Goal: Task Accomplishment & Management: Use online tool/utility

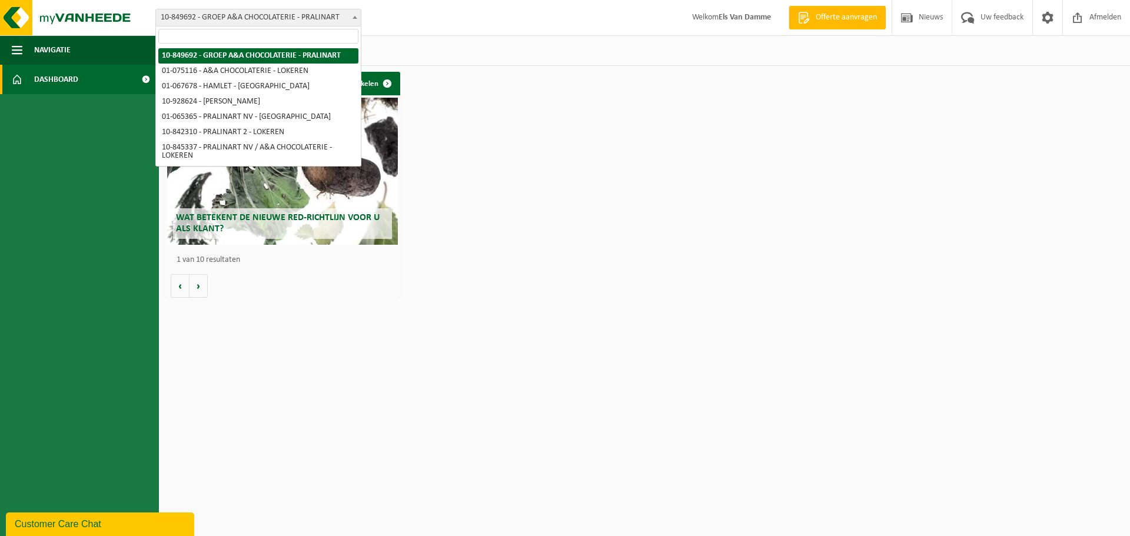
click at [352, 19] on span at bounding box center [355, 16] width 12 height 15
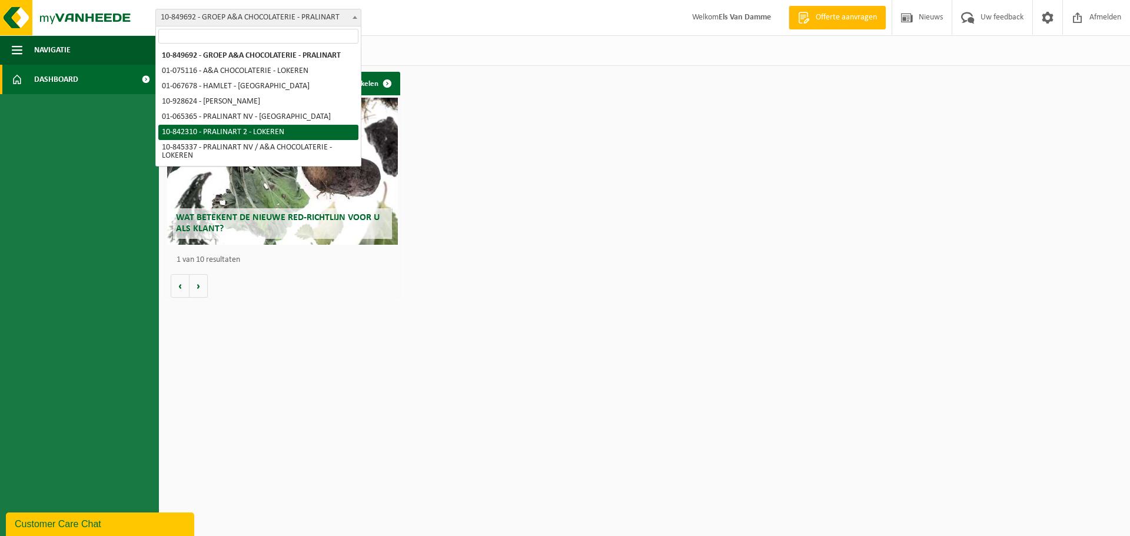
select select "92504"
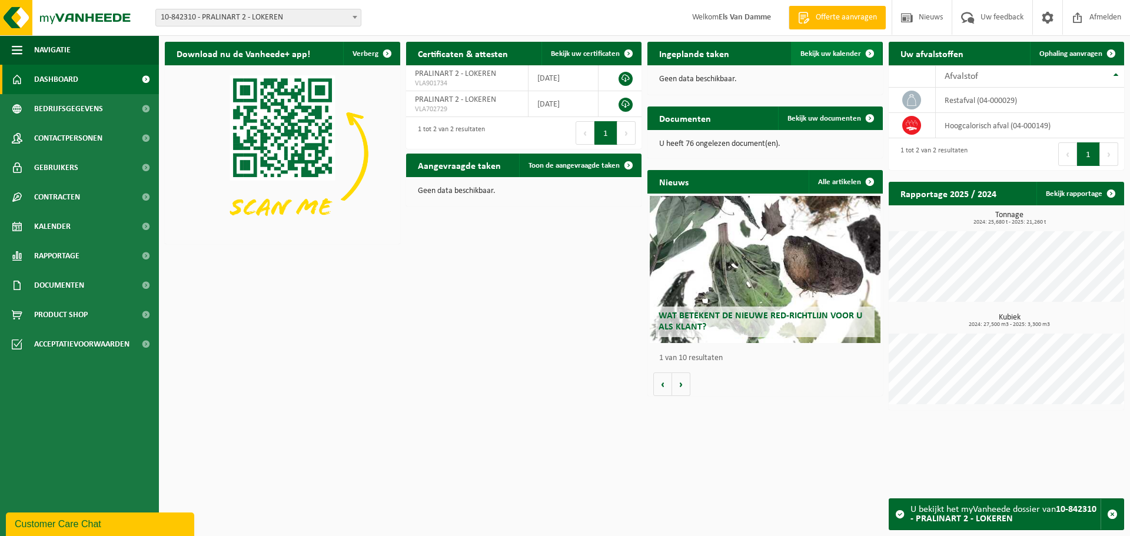
click at [841, 56] on span "Bekijk uw kalender" at bounding box center [830, 54] width 61 height 8
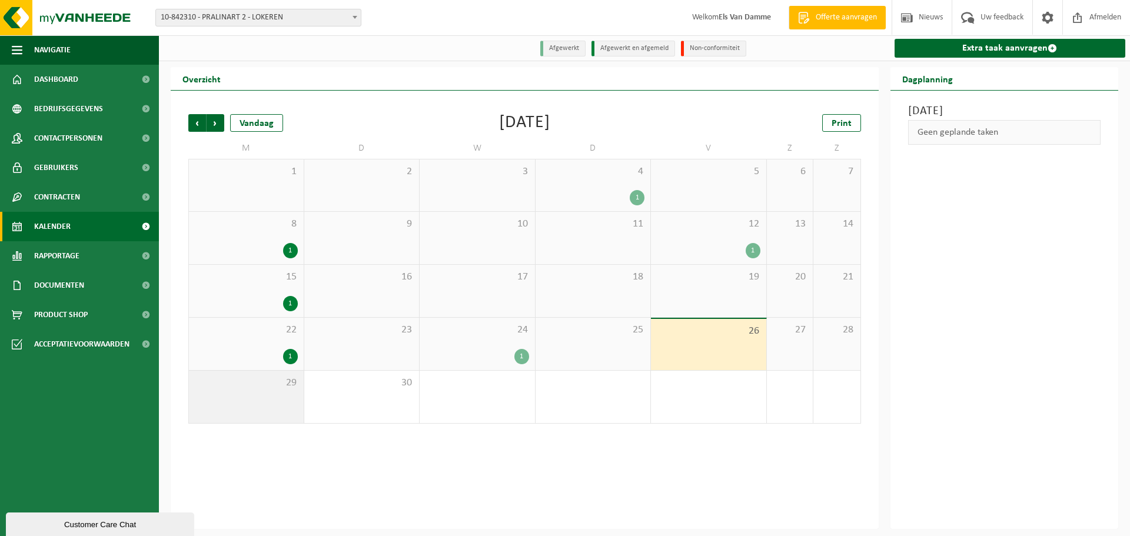
click at [279, 391] on div "29" at bounding box center [246, 397] width 115 height 52
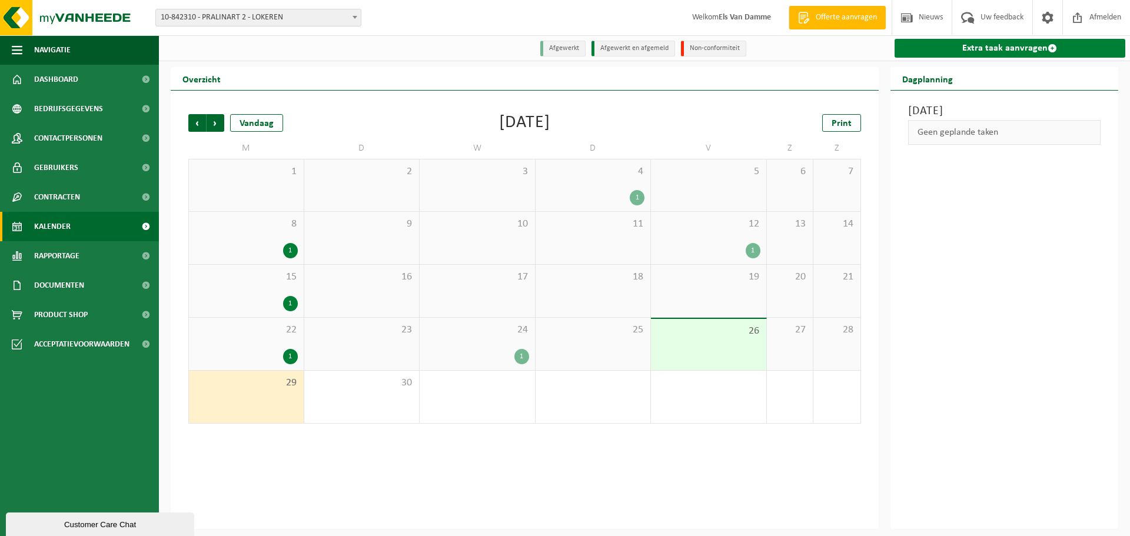
click at [1009, 49] on link "Extra taak aanvragen" at bounding box center [1009, 48] width 231 height 19
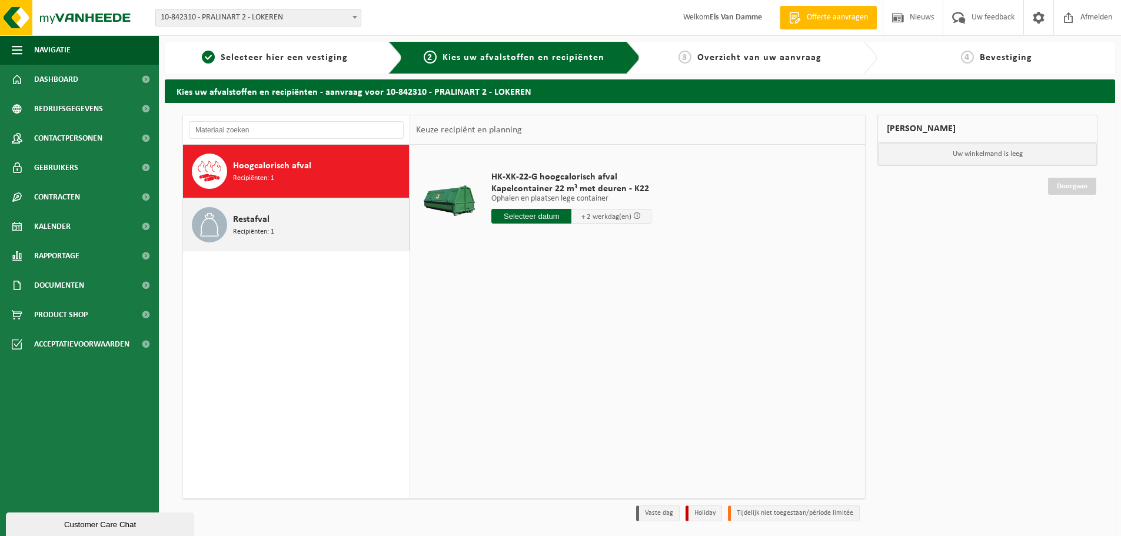
click at [317, 224] on div "Restafval Recipiënten: 1" at bounding box center [319, 224] width 173 height 35
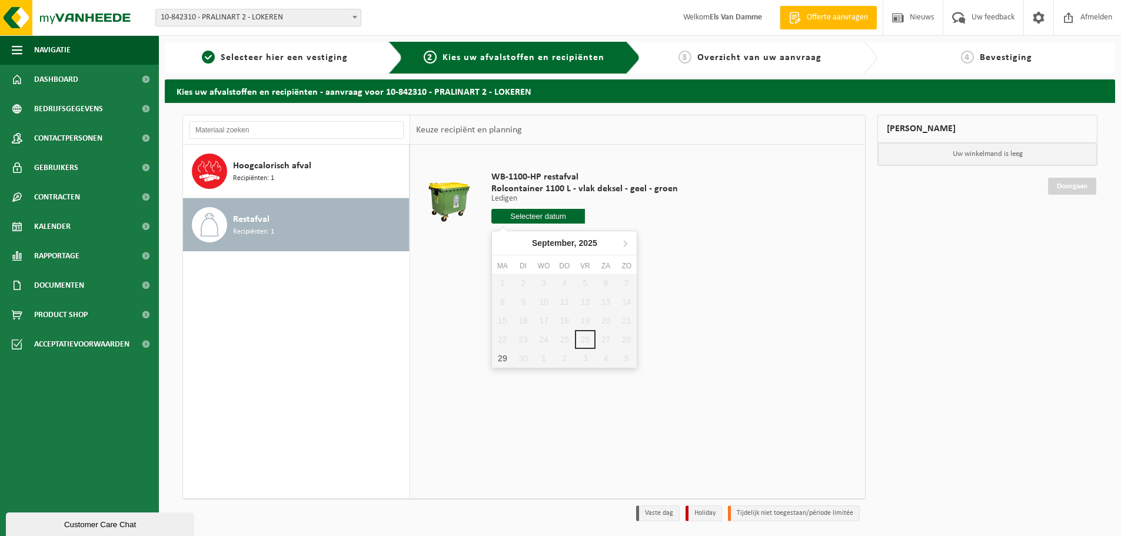
click at [548, 215] on input "text" at bounding box center [538, 216] width 94 height 15
click at [502, 360] on div "29" at bounding box center [502, 358] width 21 height 19
type input "Van [DATE]"
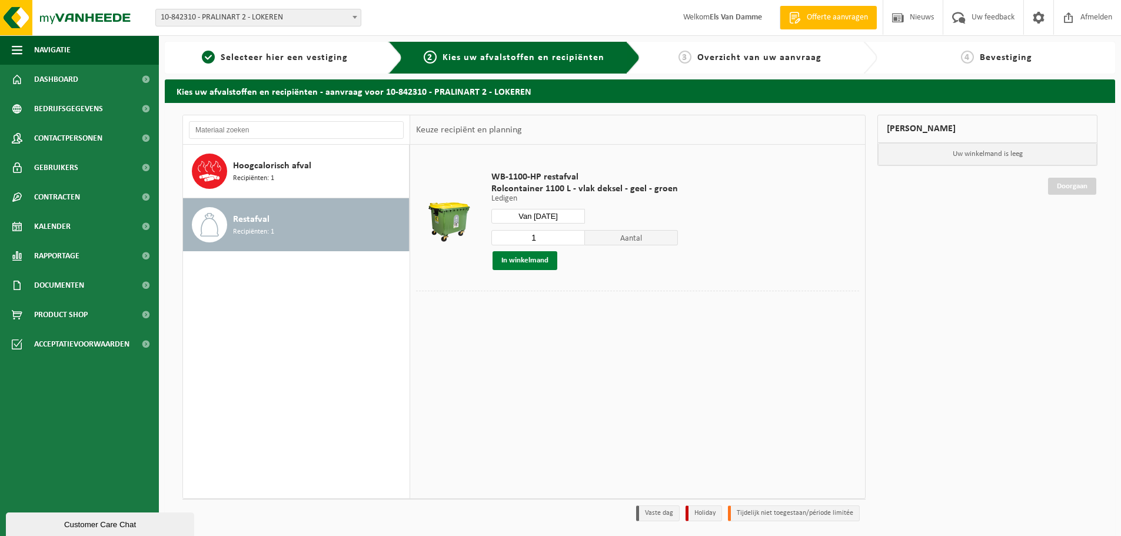
click at [531, 263] on button "In winkelmand" at bounding box center [524, 260] width 65 height 19
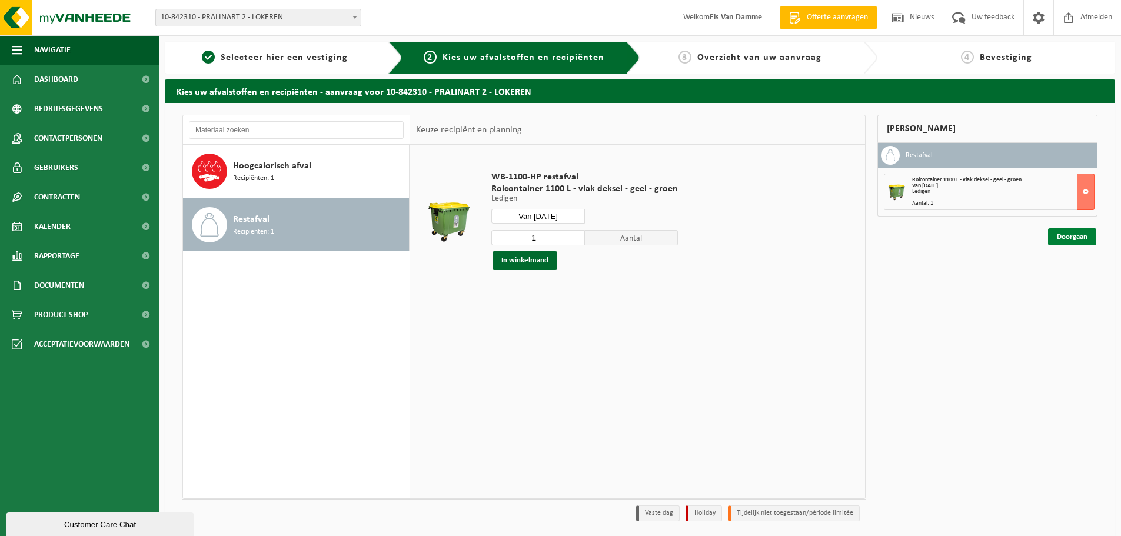
click at [1084, 238] on link "Doorgaan" at bounding box center [1072, 236] width 48 height 17
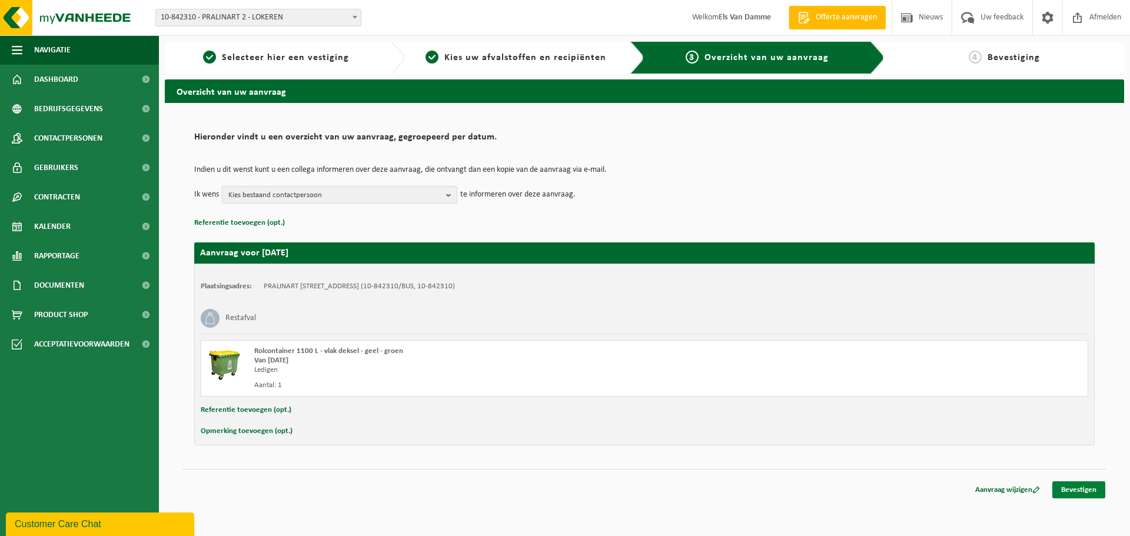
click at [1093, 485] on link "Bevestigen" at bounding box center [1078, 489] width 53 height 17
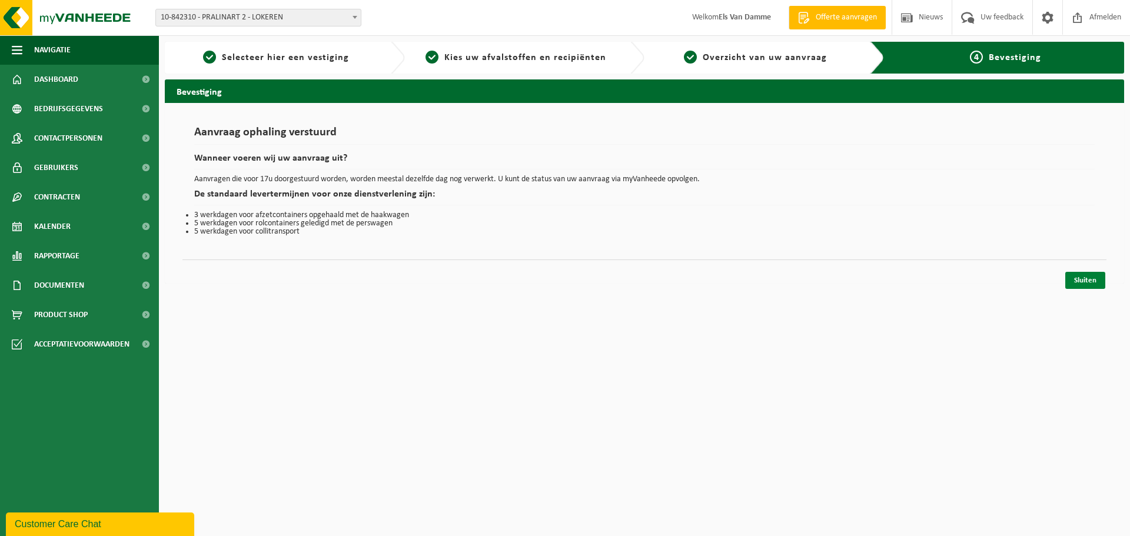
click at [1082, 283] on link "Sluiten" at bounding box center [1085, 280] width 40 height 17
